Goal: Find specific page/section: Find specific page/section

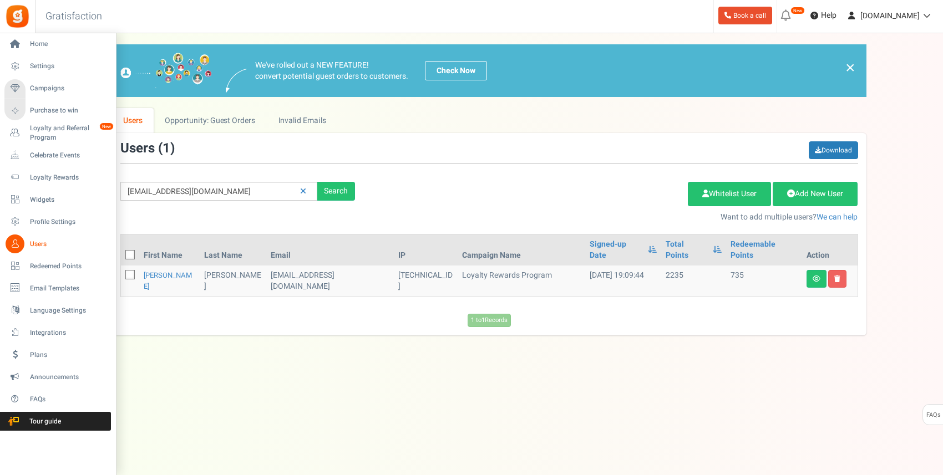
click at [42, 246] on span "Users" at bounding box center [69, 244] width 78 height 9
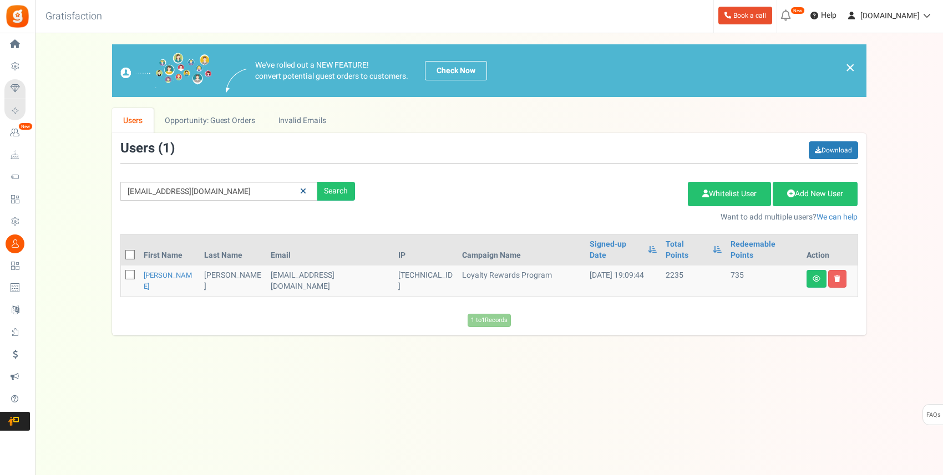
click at [306, 186] on link at bounding box center [303, 191] width 17 height 19
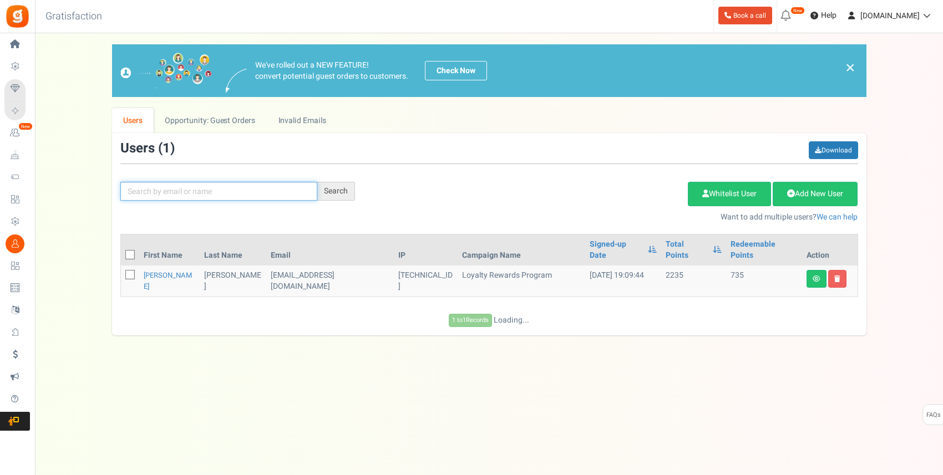
click at [234, 198] on input "text" at bounding box center [218, 191] width 197 height 19
paste input "[EMAIL_ADDRESS][DOMAIN_NAME]"
type input "[EMAIL_ADDRESS][DOMAIN_NAME]"
click at [328, 195] on div "Search" at bounding box center [336, 191] width 38 height 19
click at [329, 194] on div "Search" at bounding box center [336, 191] width 38 height 19
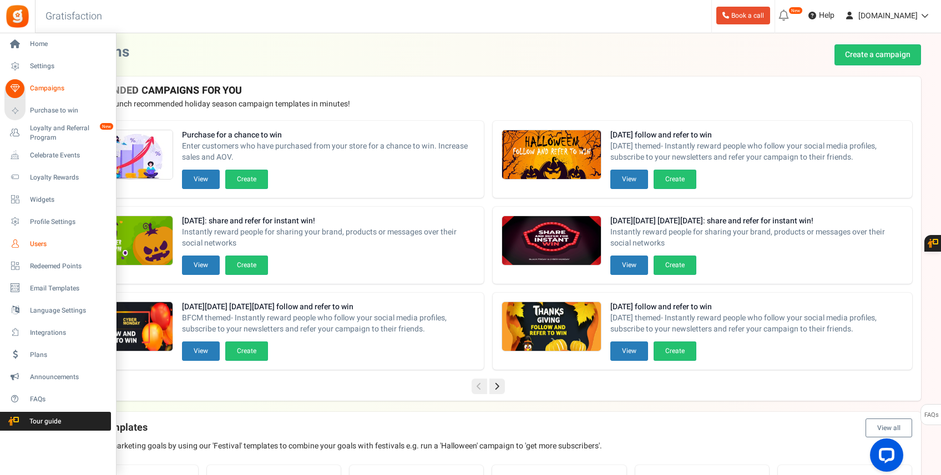
click at [14, 237] on icon at bounding box center [15, 244] width 19 height 19
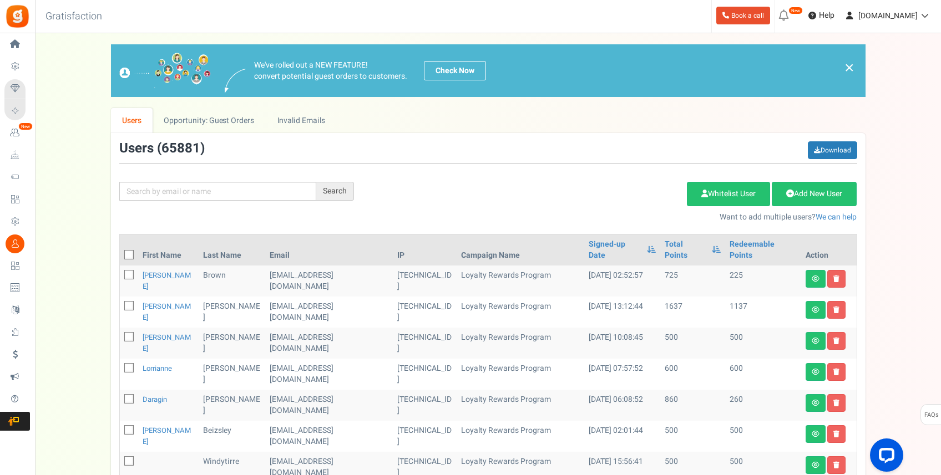
click at [163, 181] on div "Search Add Etsy Order Delete Selected Users Import Users Spam Protection Subtra…" at bounding box center [488, 182] width 755 height 82
click at [160, 186] on input "text" at bounding box center [217, 191] width 197 height 19
paste input "[EMAIL_ADDRESS][DOMAIN_NAME]"
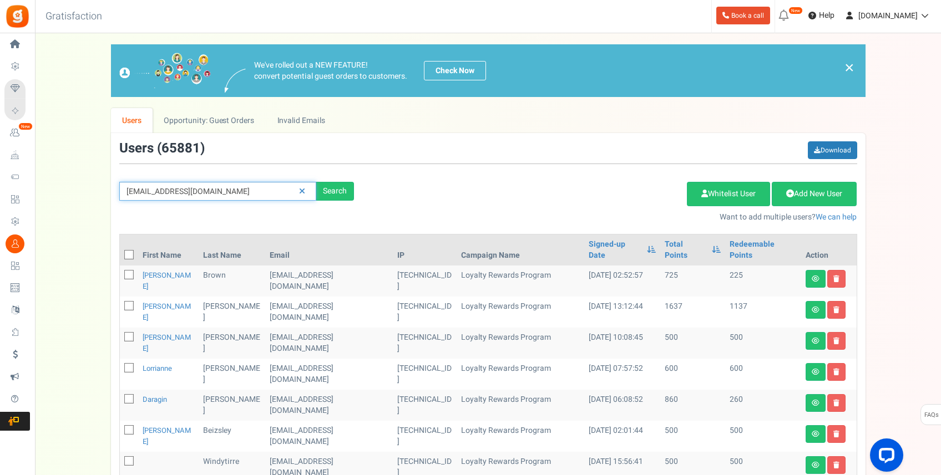
type input "[EMAIL_ADDRESS][DOMAIN_NAME]"
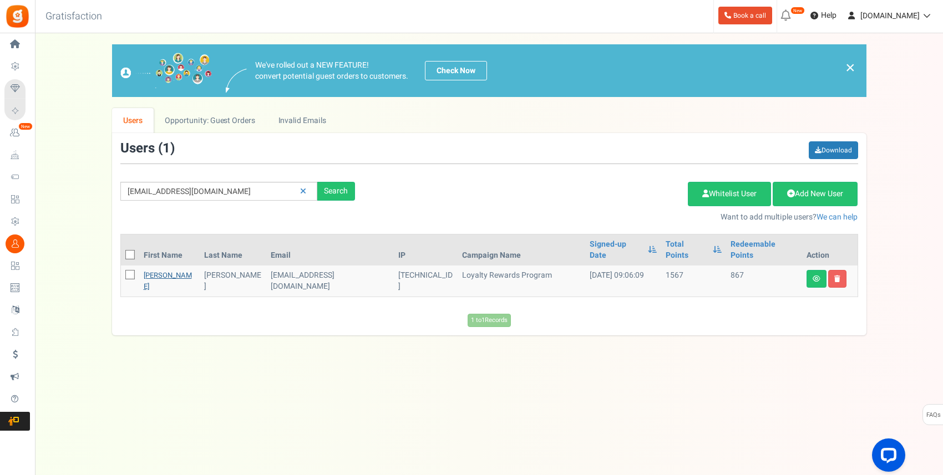
click at [153, 270] on link "[PERSON_NAME]" at bounding box center [168, 281] width 48 height 22
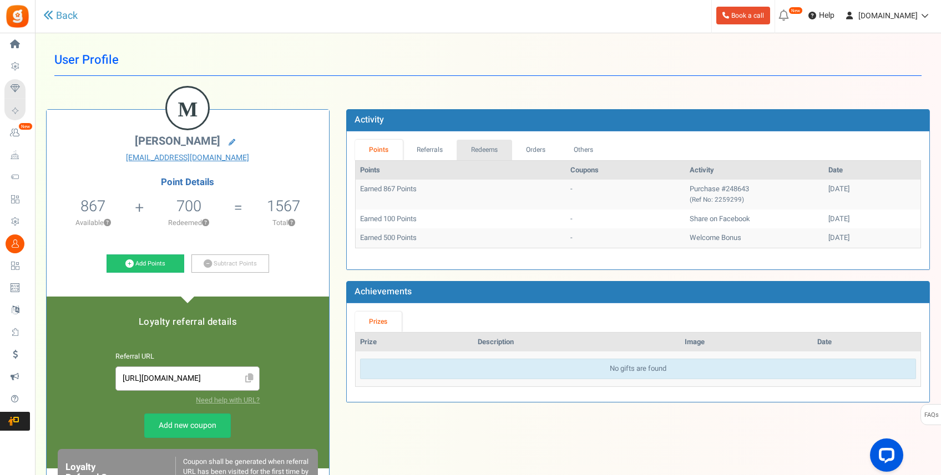
click at [479, 154] on link "Redeems" at bounding box center [484, 150] width 55 height 21
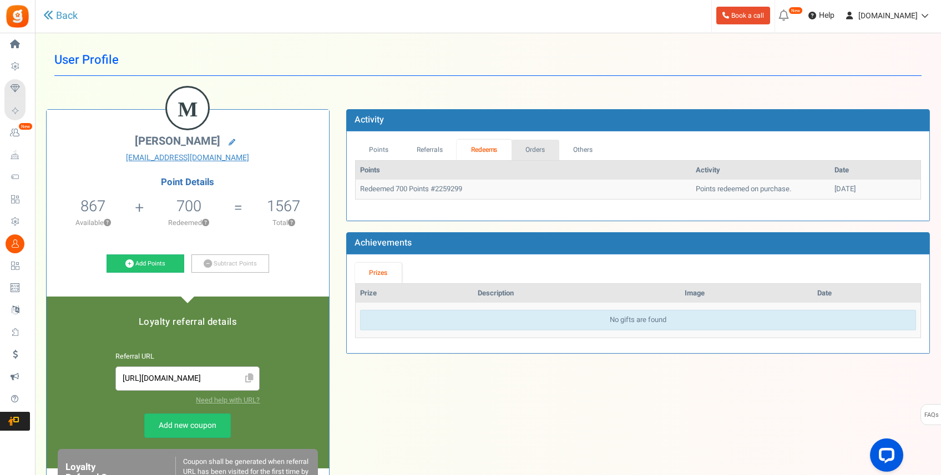
click at [540, 153] on link "Orders" at bounding box center [536, 150] width 48 height 21
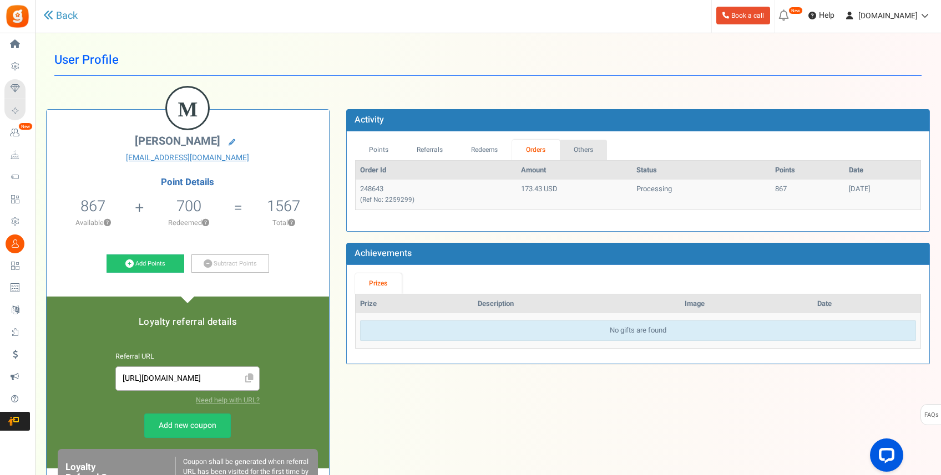
click at [586, 145] on link "Others" at bounding box center [584, 150] width 48 height 21
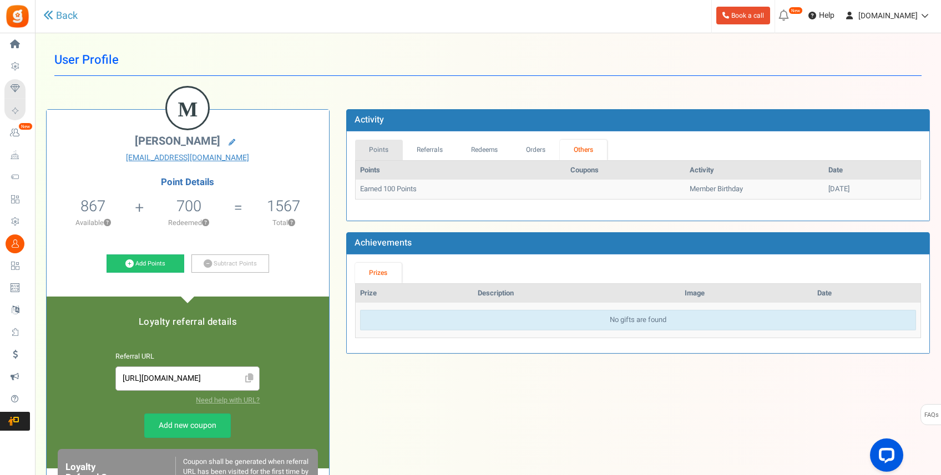
click at [386, 149] on link "Points" at bounding box center [379, 150] width 48 height 21
